Goal: Task Accomplishment & Management: Manage account settings

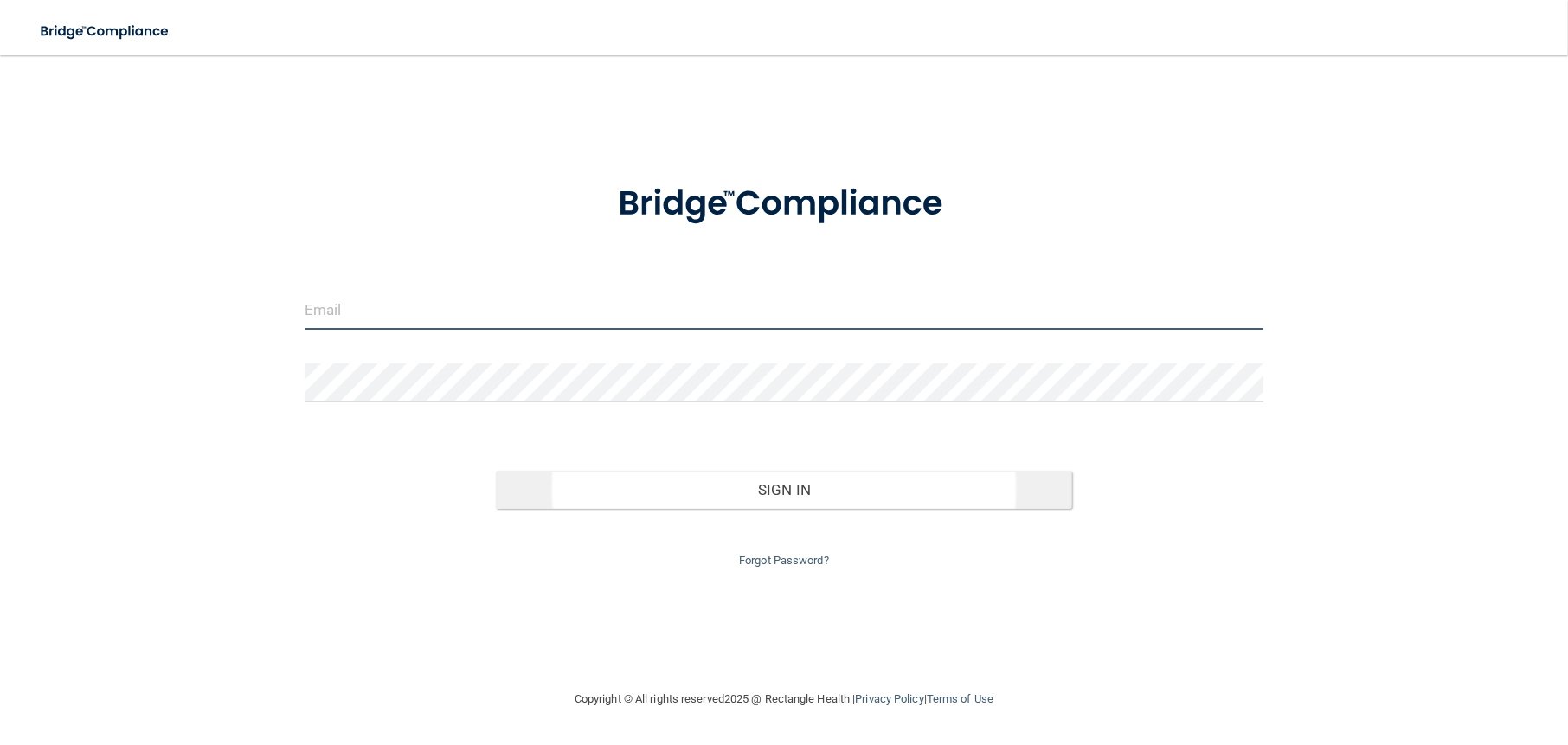
type input "[EMAIL_ADDRESS][DOMAIN_NAME]"
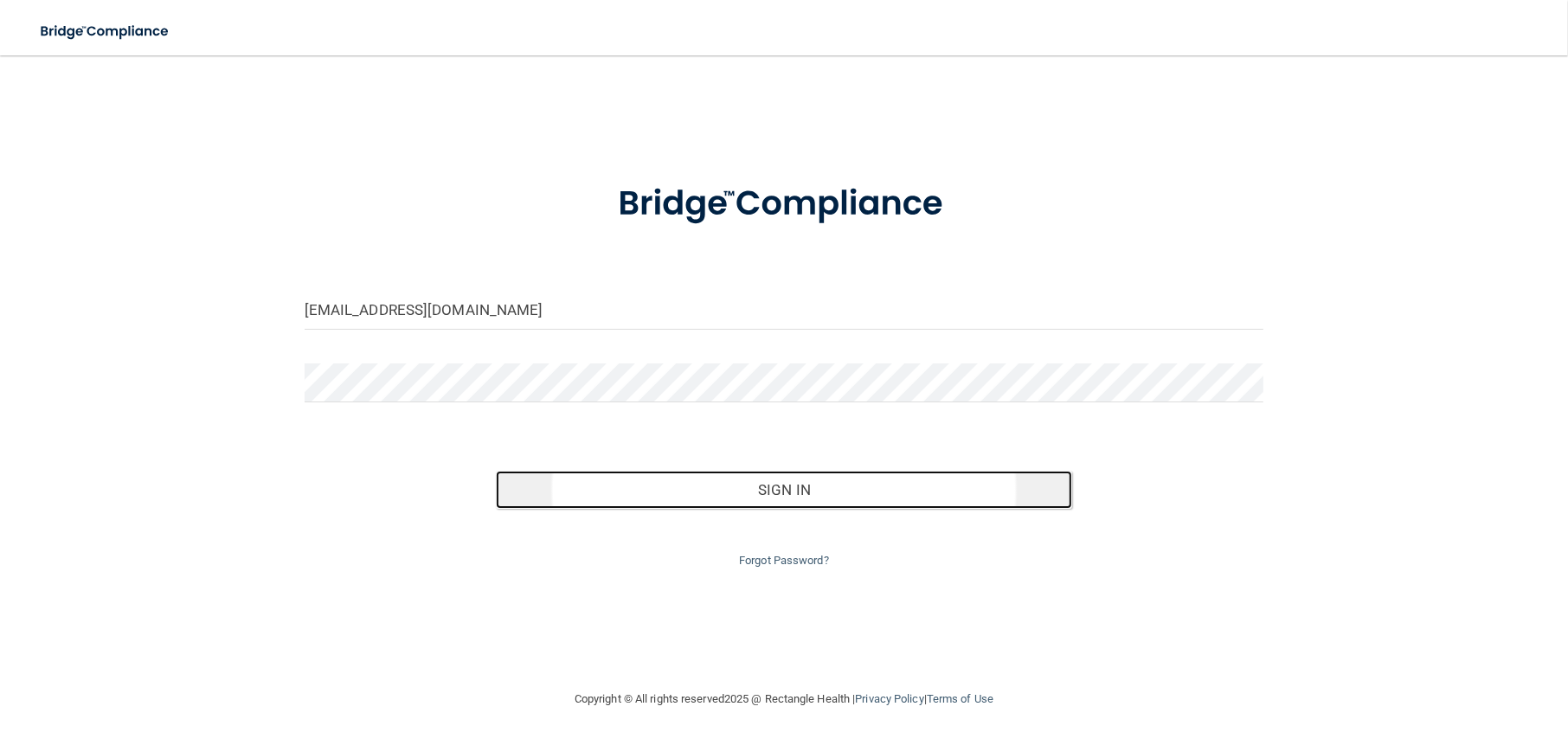
click at [737, 486] on button "Sign In" at bounding box center [783, 489] width 575 height 38
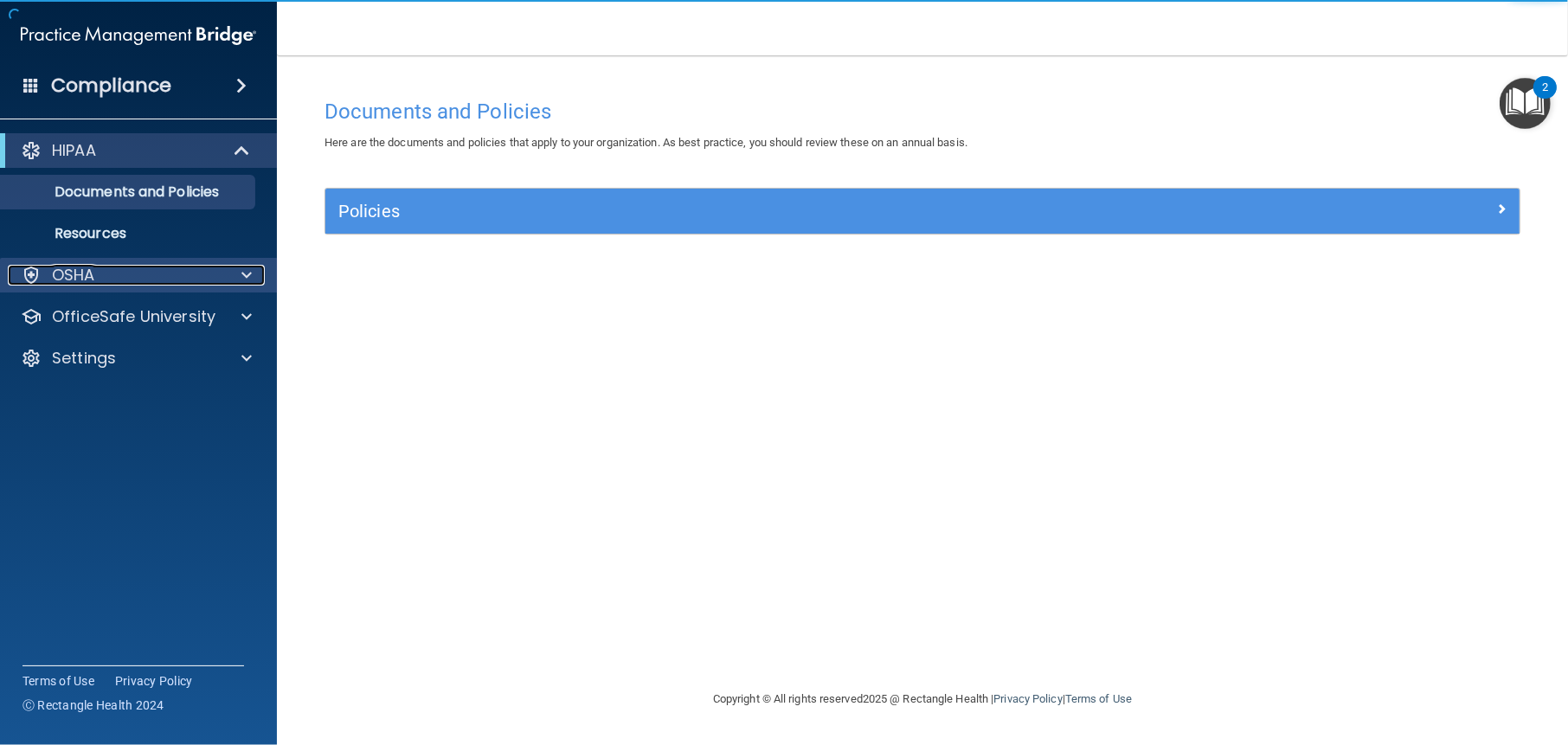
click at [198, 274] on div "OSHA" at bounding box center [115, 275] width 214 height 21
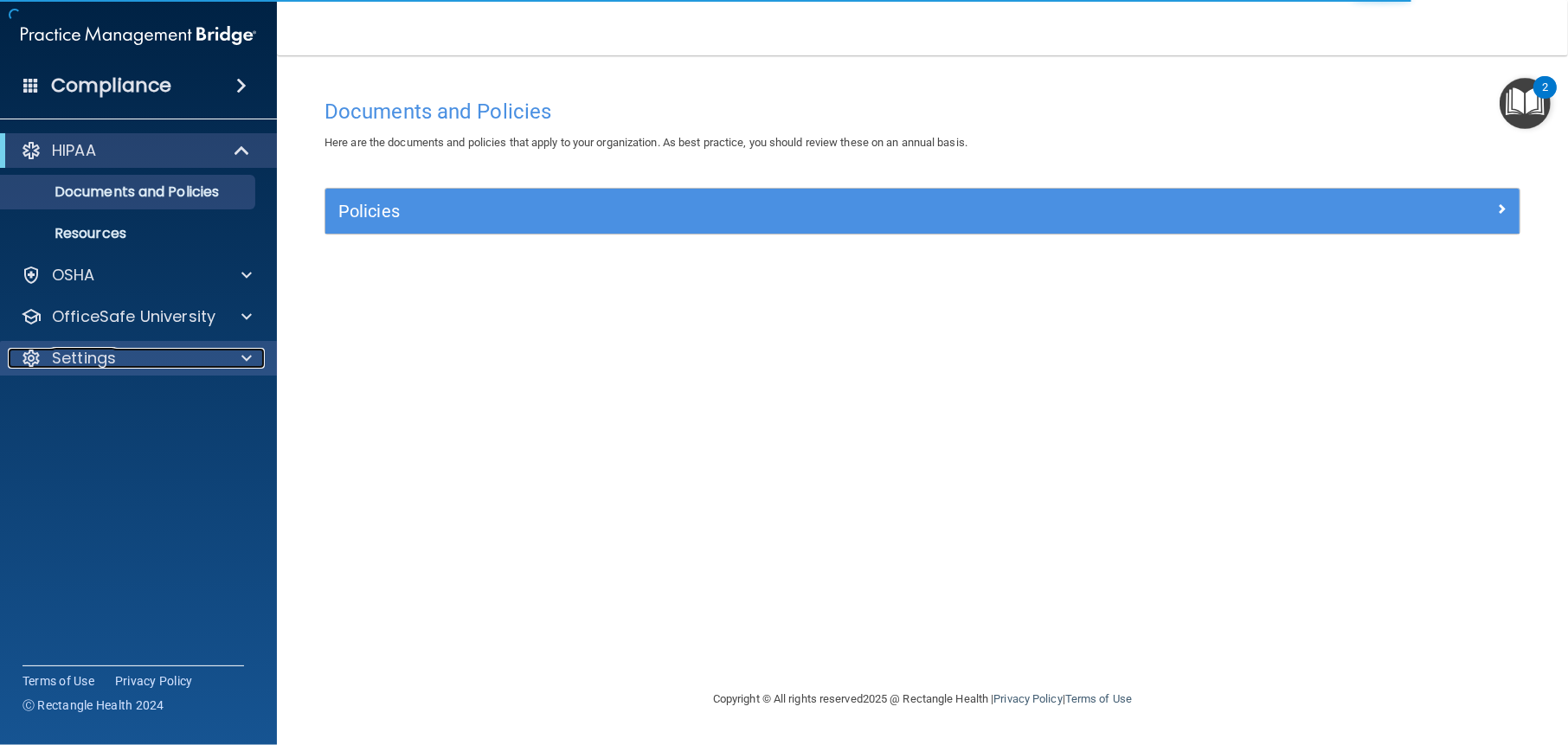
click at [260, 361] on div at bounding box center [244, 358] width 43 height 21
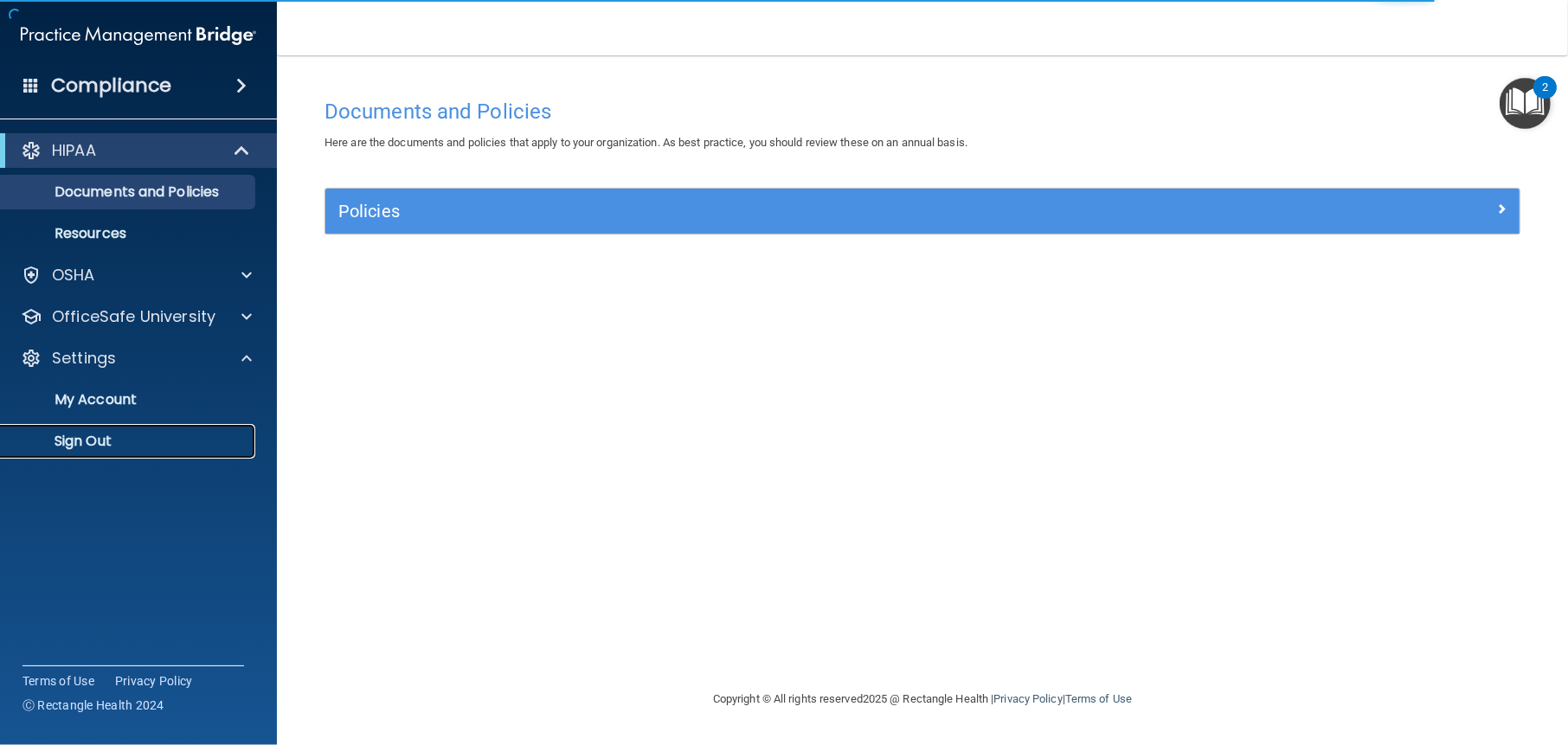
click at [118, 424] on link "Sign Out" at bounding box center [118, 441] width 272 height 34
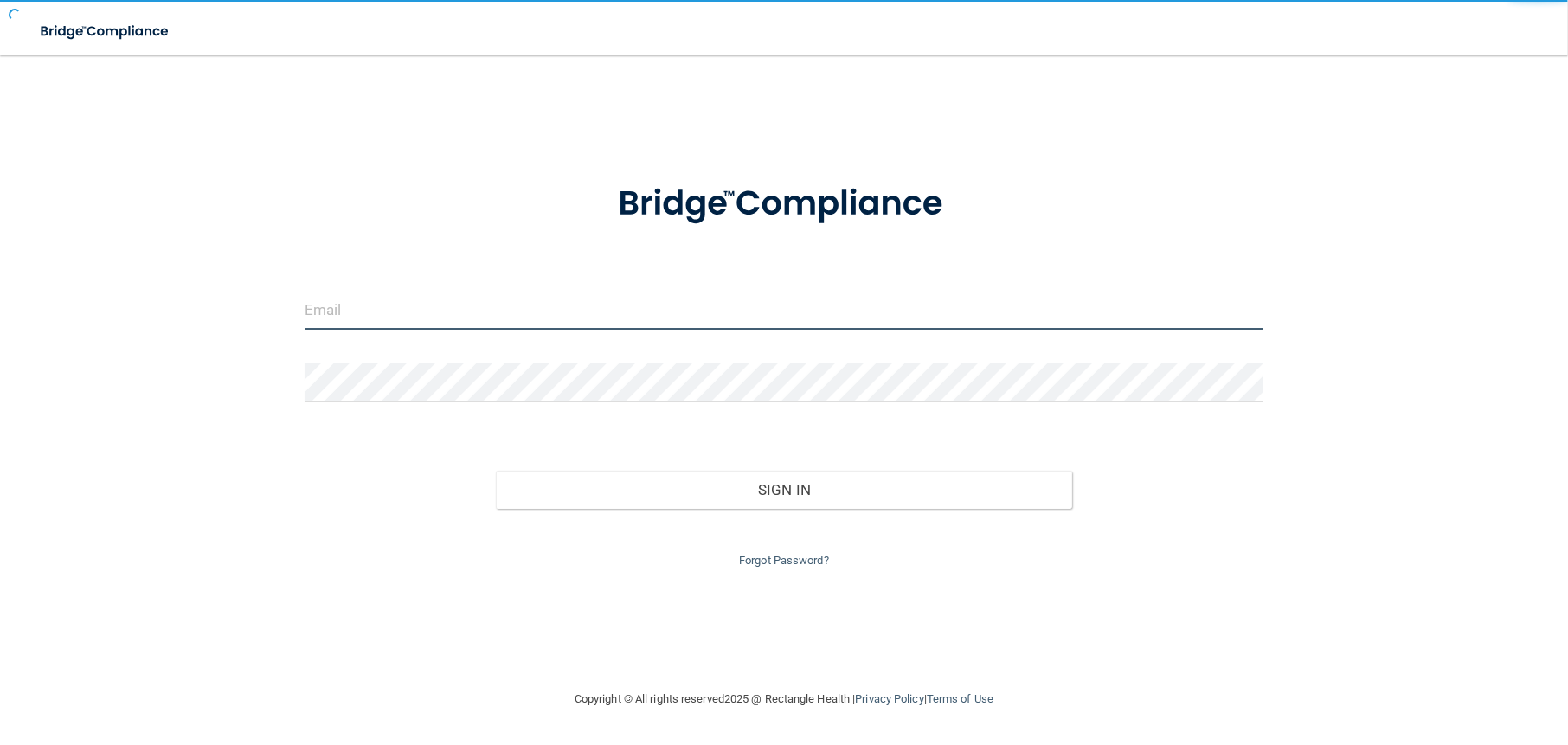
type input "[EMAIL_ADDRESS][DOMAIN_NAME]"
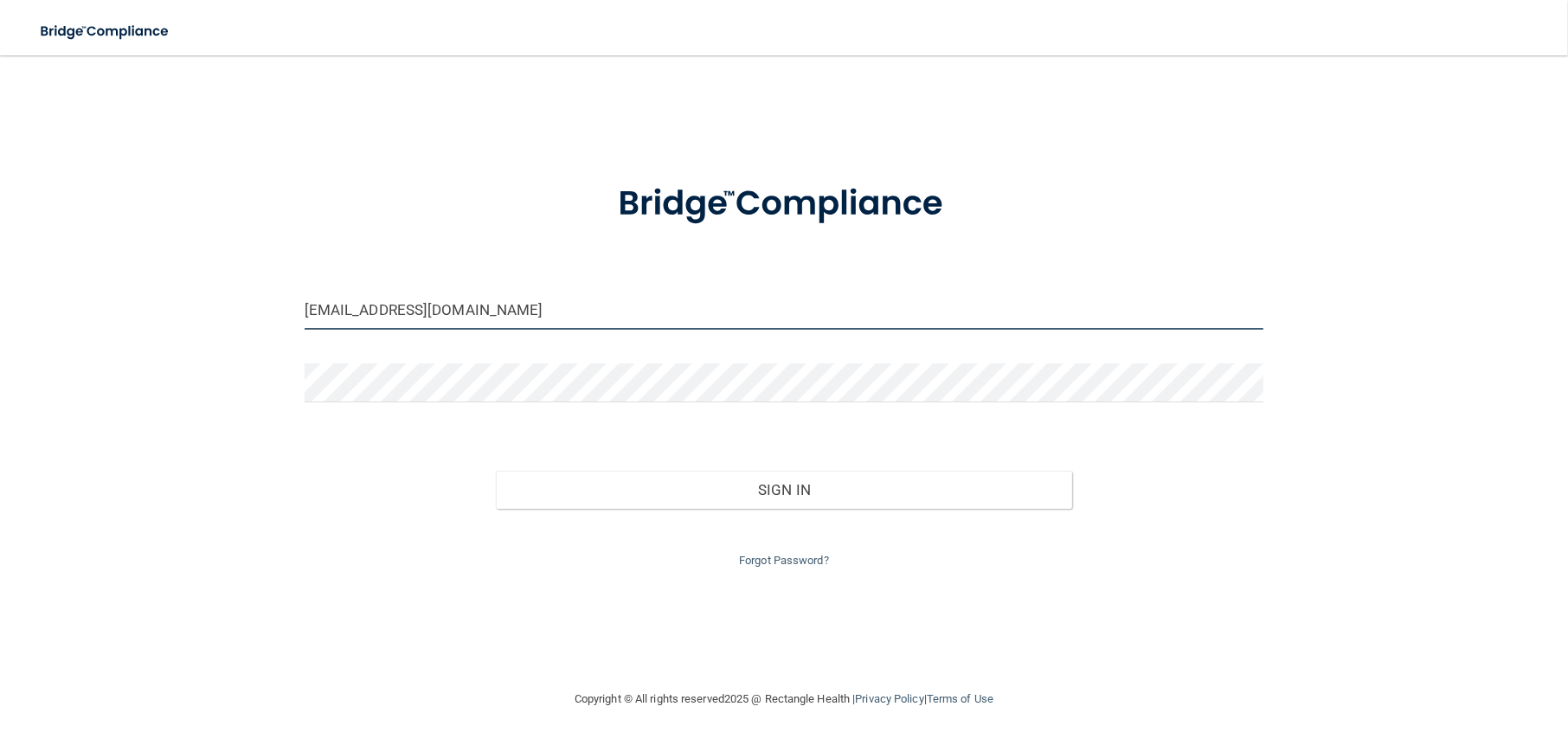
click at [614, 304] on input "[EMAIL_ADDRESS][DOMAIN_NAME]" at bounding box center [784, 310] width 959 height 39
drag, startPoint x: 559, startPoint y: 309, endPoint x: 298, endPoint y: 296, distance: 261.3
click at [298, 296] on div "[EMAIL_ADDRESS][DOMAIN_NAME]" at bounding box center [784, 316] width 986 height 52
click at [492, 268] on form "[EMAIL_ADDRESS][DOMAIN_NAME] Invalid email/password. You don't have permission …" at bounding box center [784, 365] width 959 height 412
